Goal: Information Seeking & Learning: Learn about a topic

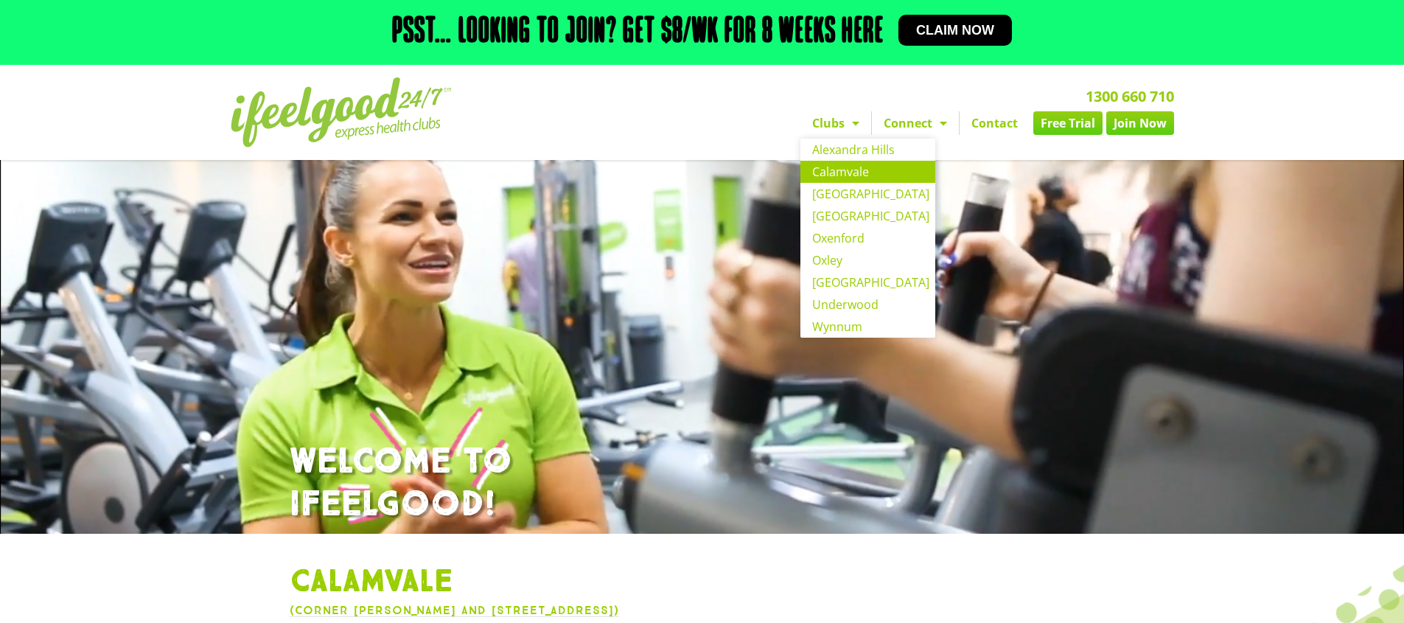
click at [845, 167] on link "Calamvale" at bounding box center [868, 172] width 135 height 22
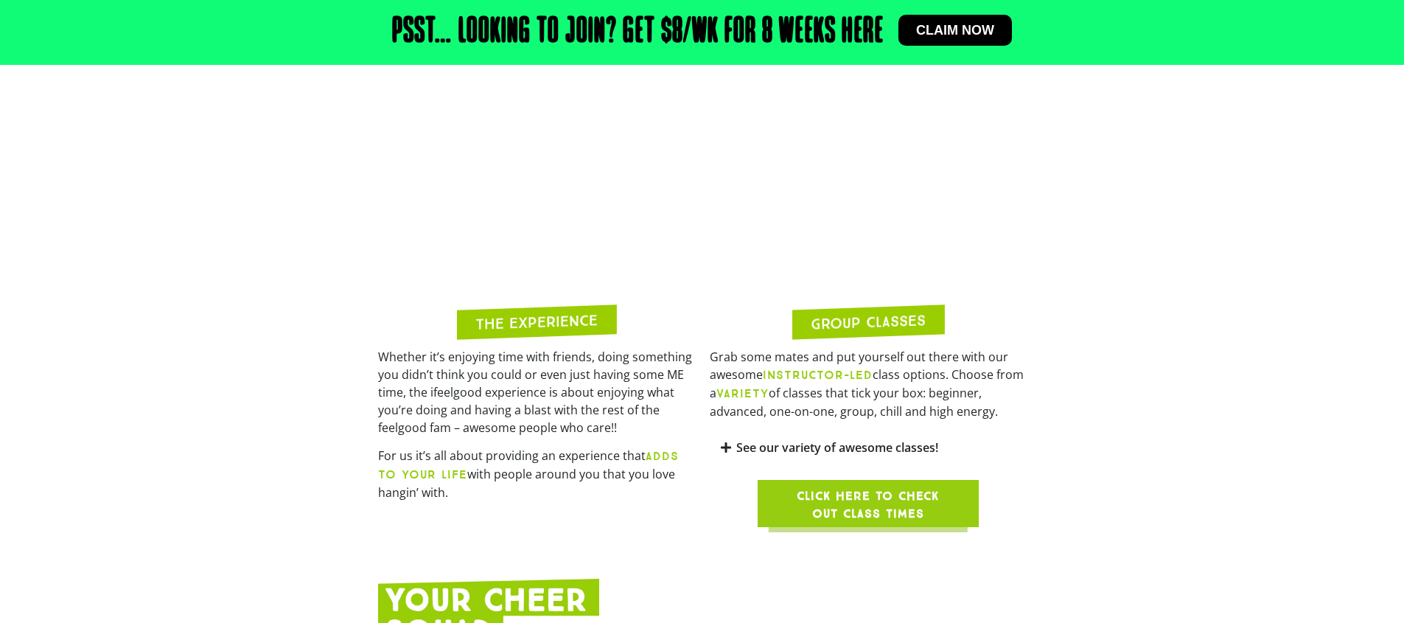
scroll to position [1204, 0]
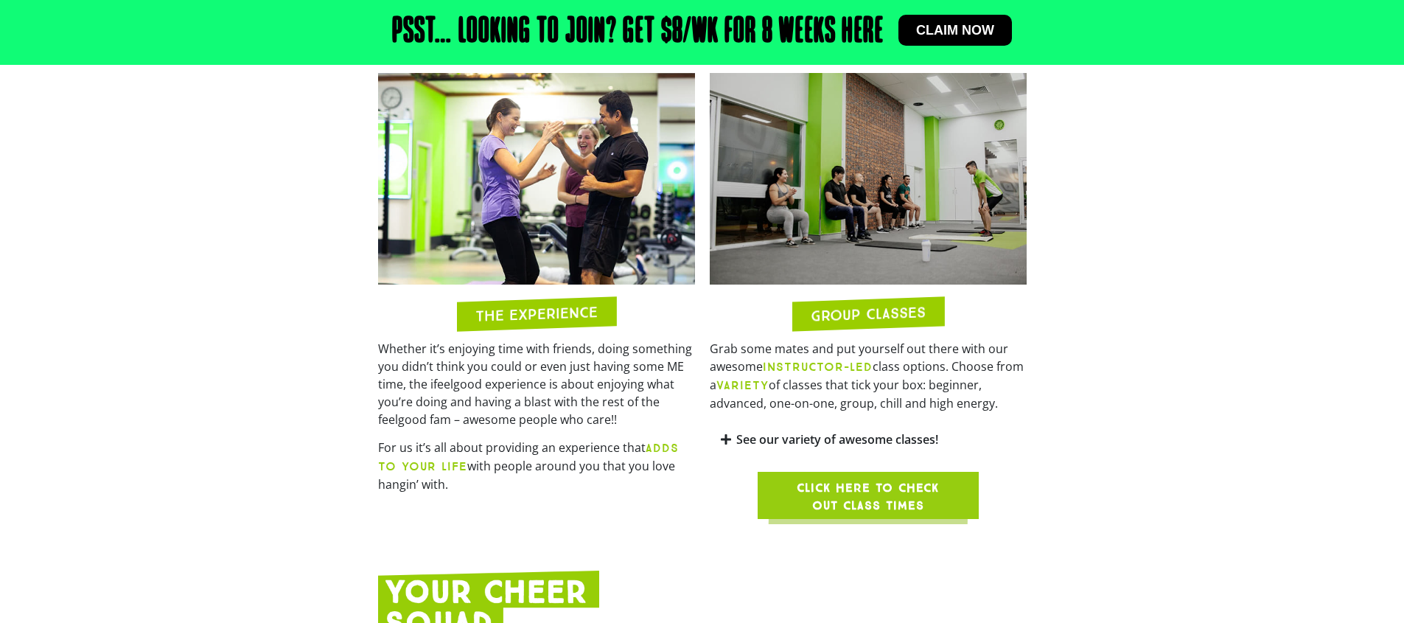
click at [911, 481] on span "Click here to check out class times" at bounding box center [868, 496] width 150 height 35
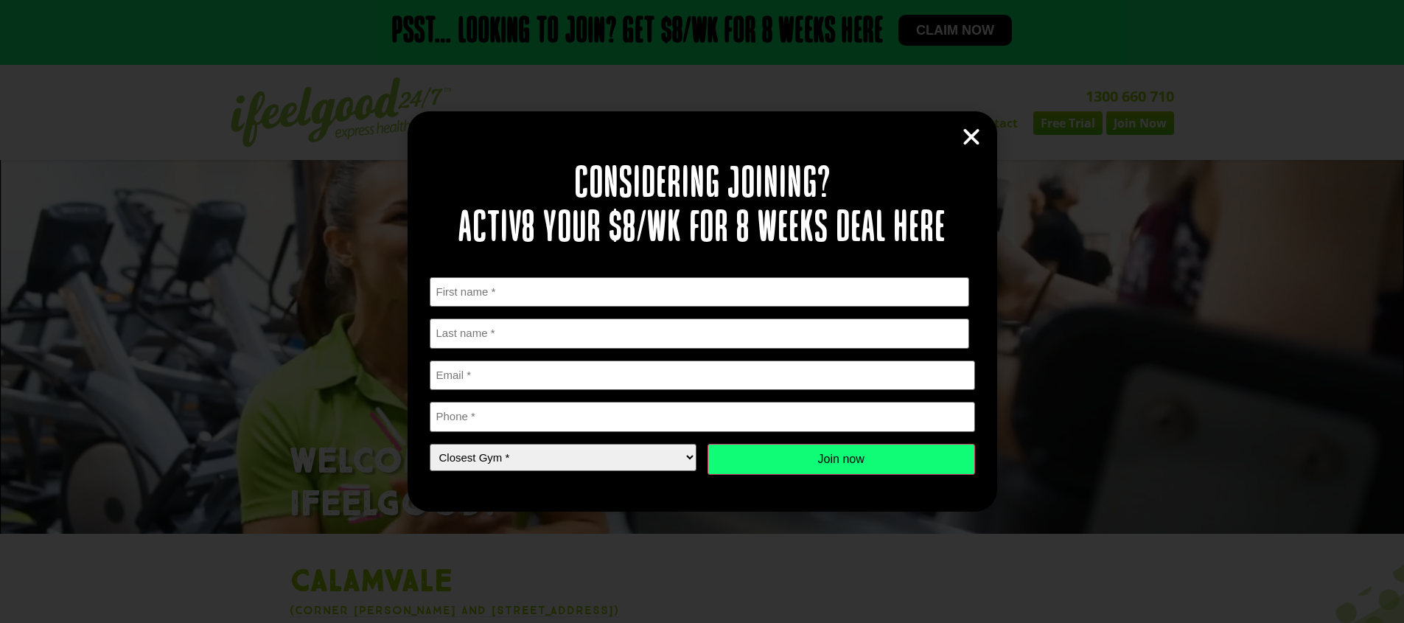
click at [975, 141] on icon "Close" at bounding box center [972, 137] width 22 height 22
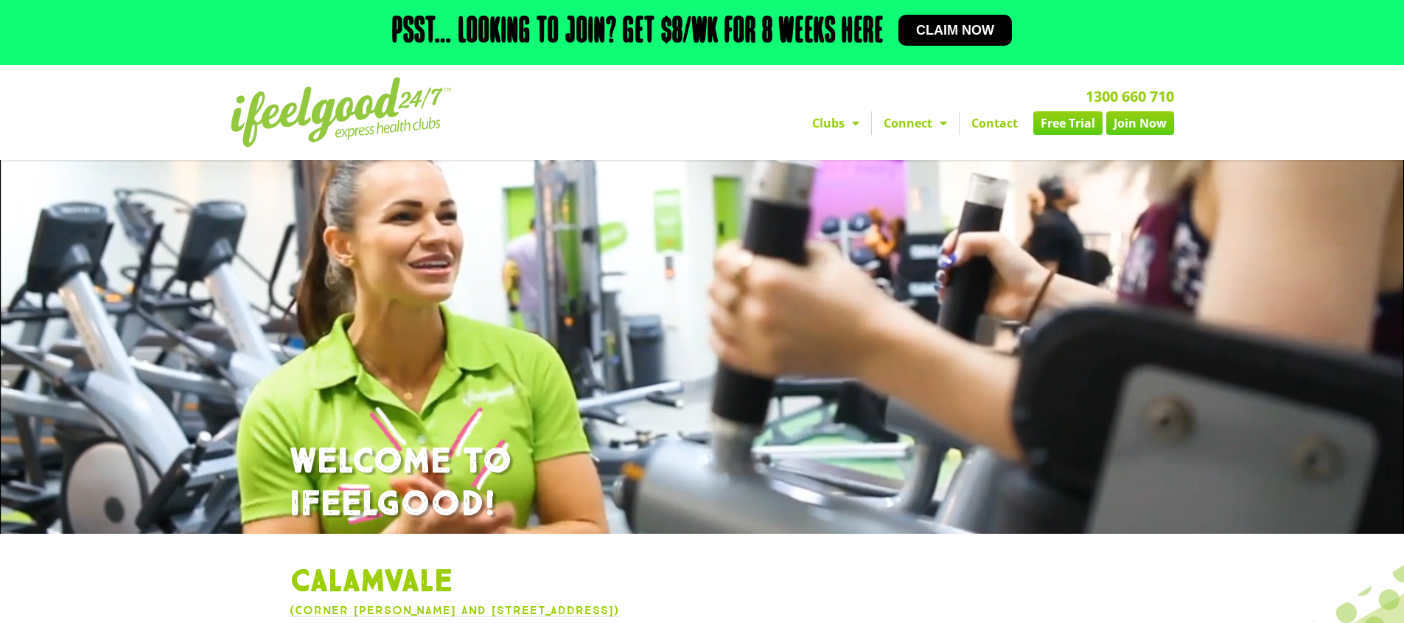
click at [972, 38] on link "Claim now" at bounding box center [956, 30] width 114 height 31
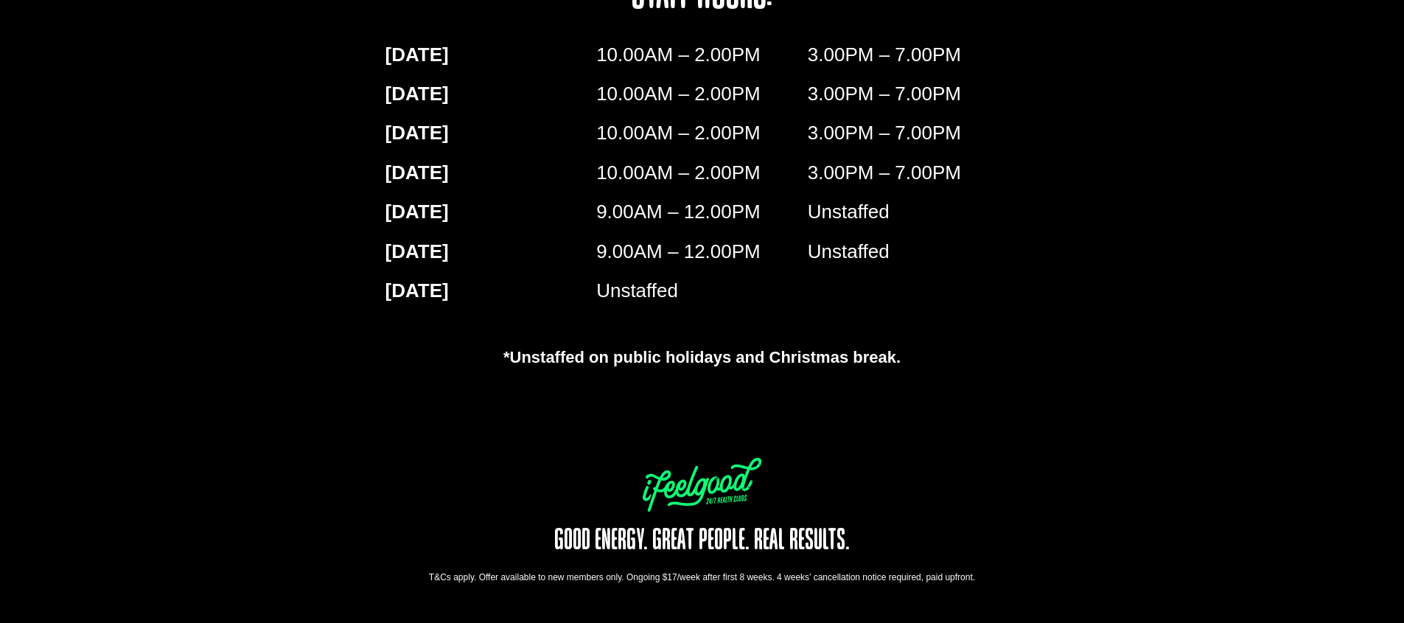
scroll to position [2557, 0]
